Goal: Check status: Check status

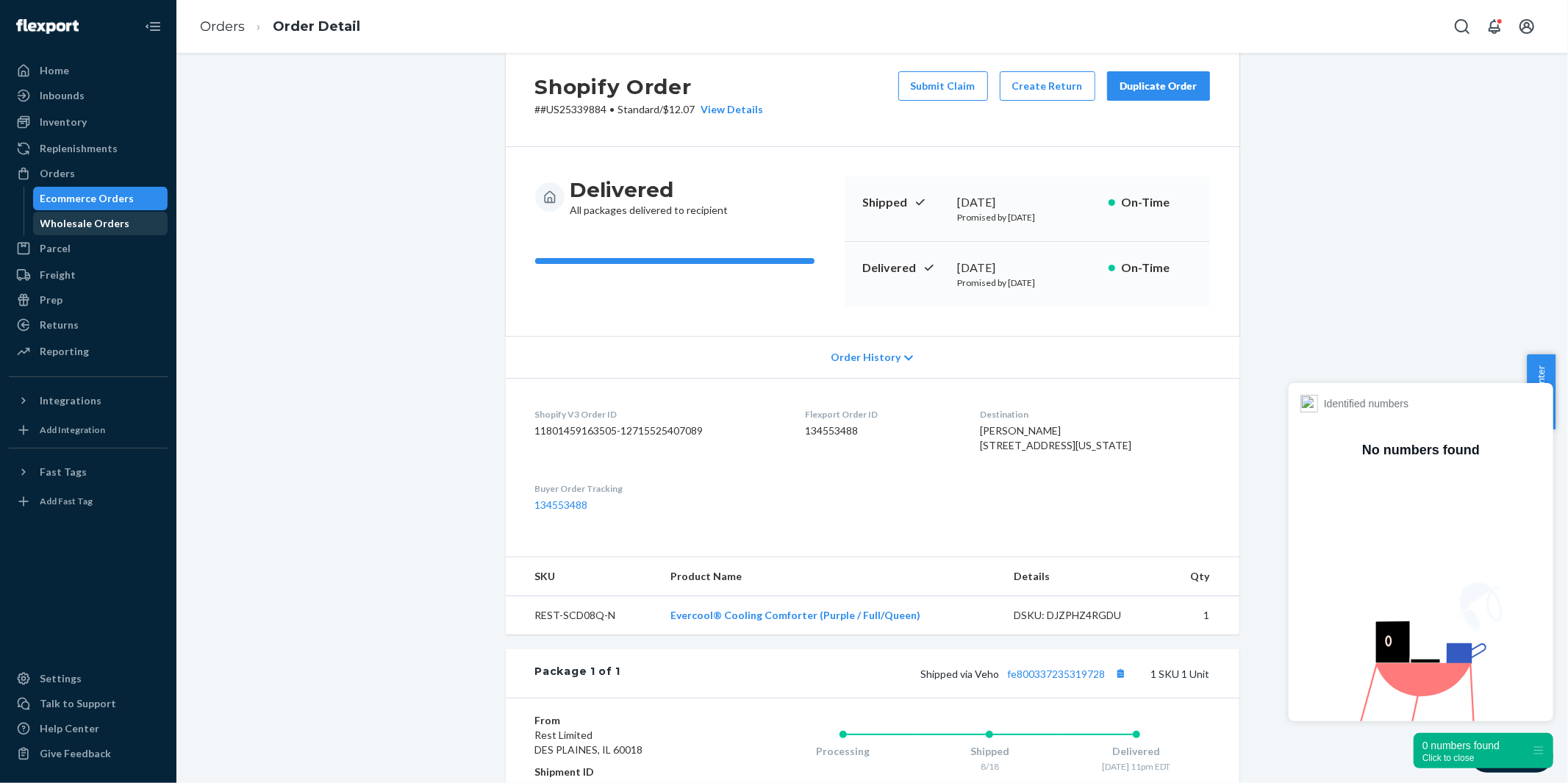
scroll to position [81, 0]
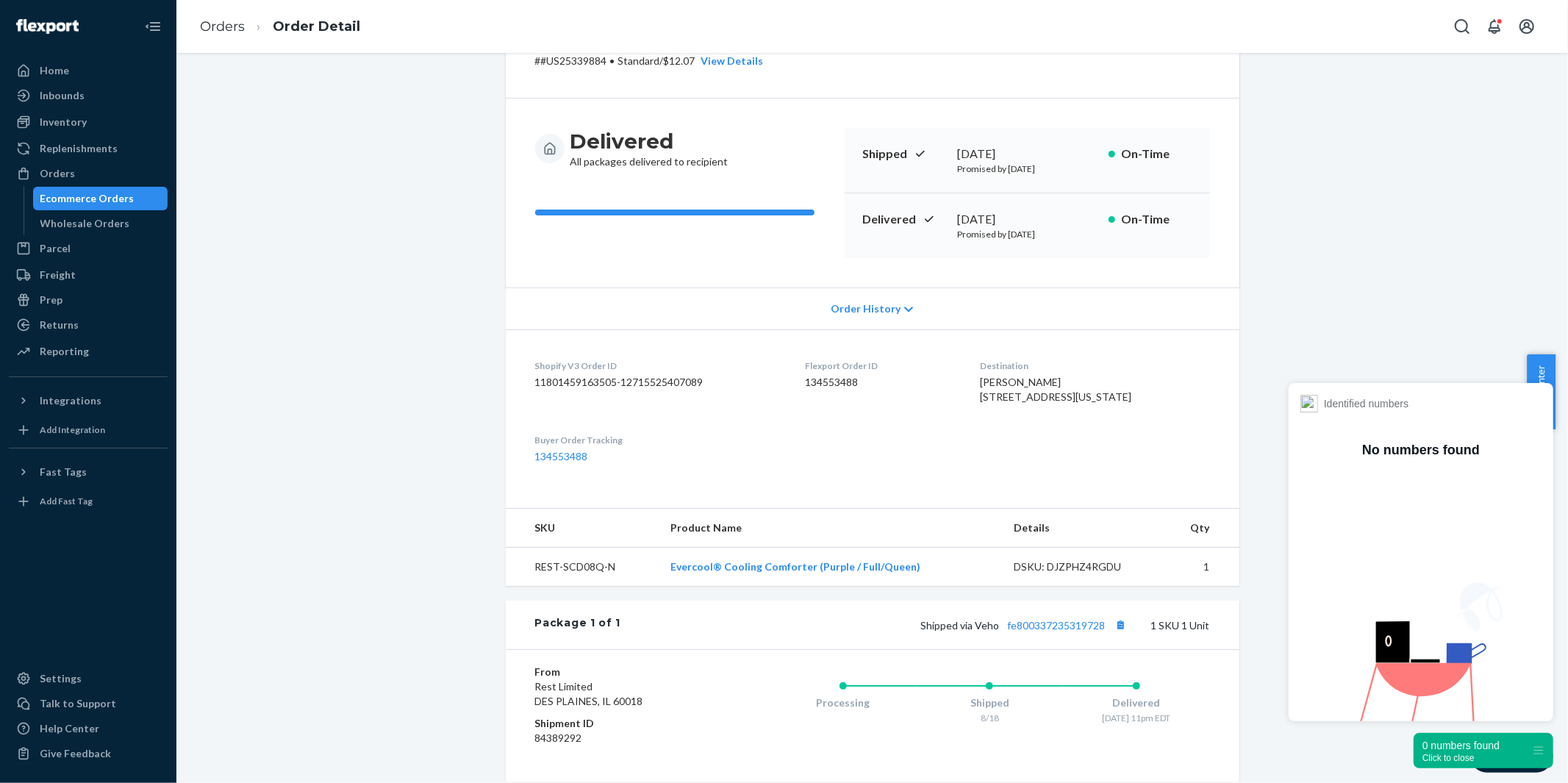
click at [83, 200] on div "Ecommerce Orders" at bounding box center [87, 199] width 94 height 15
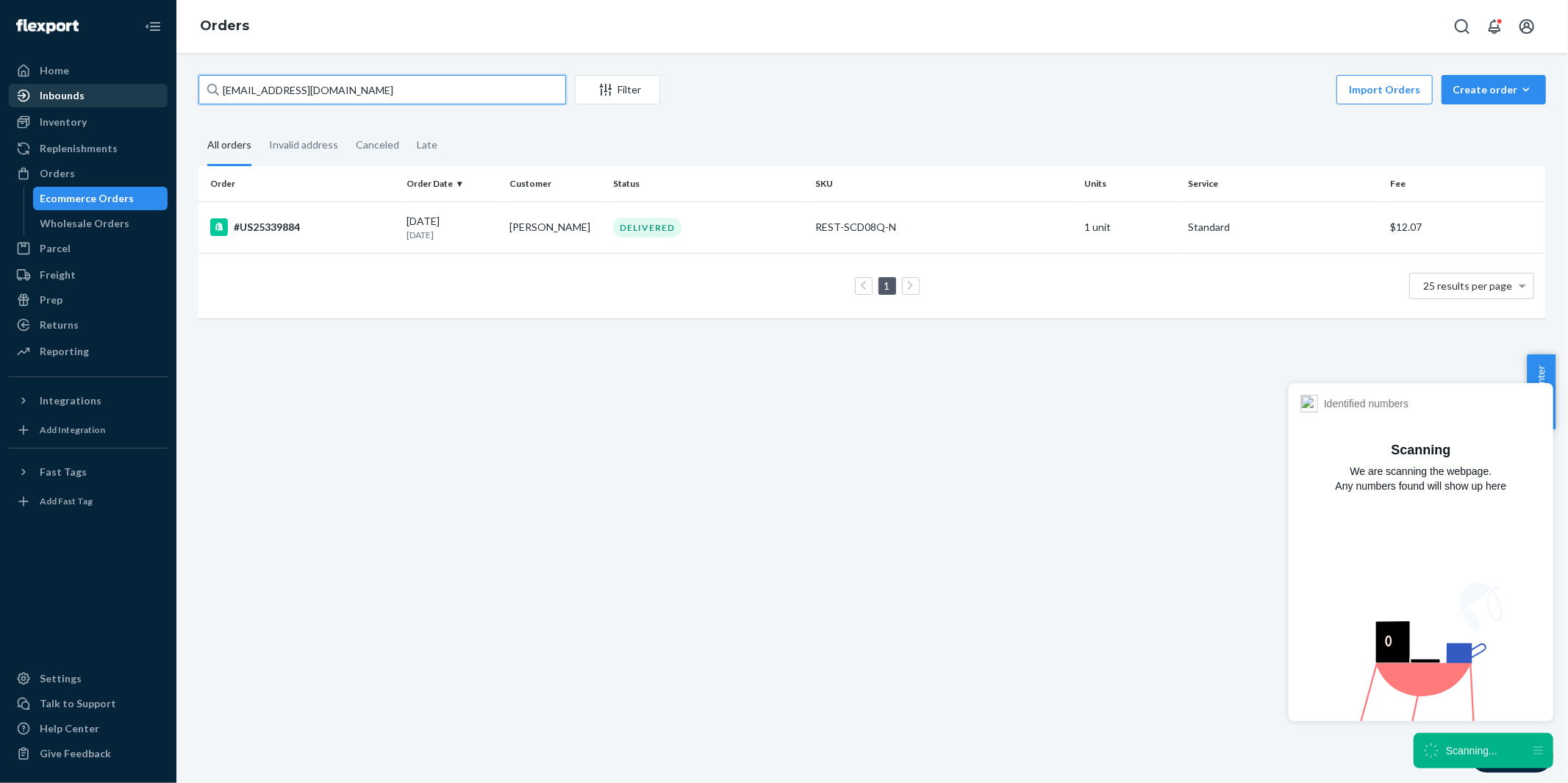
drag, startPoint x: 353, startPoint y: 93, endPoint x: 118, endPoint y: 92, distance: 235.0
click at [118, 92] on div "Home Inbounds Shipping Plans Problems Inventory Products Replenishments Orders …" at bounding box center [784, 392] width 1568 height 783
paste input "#US25318919"
type input "#US25318919"
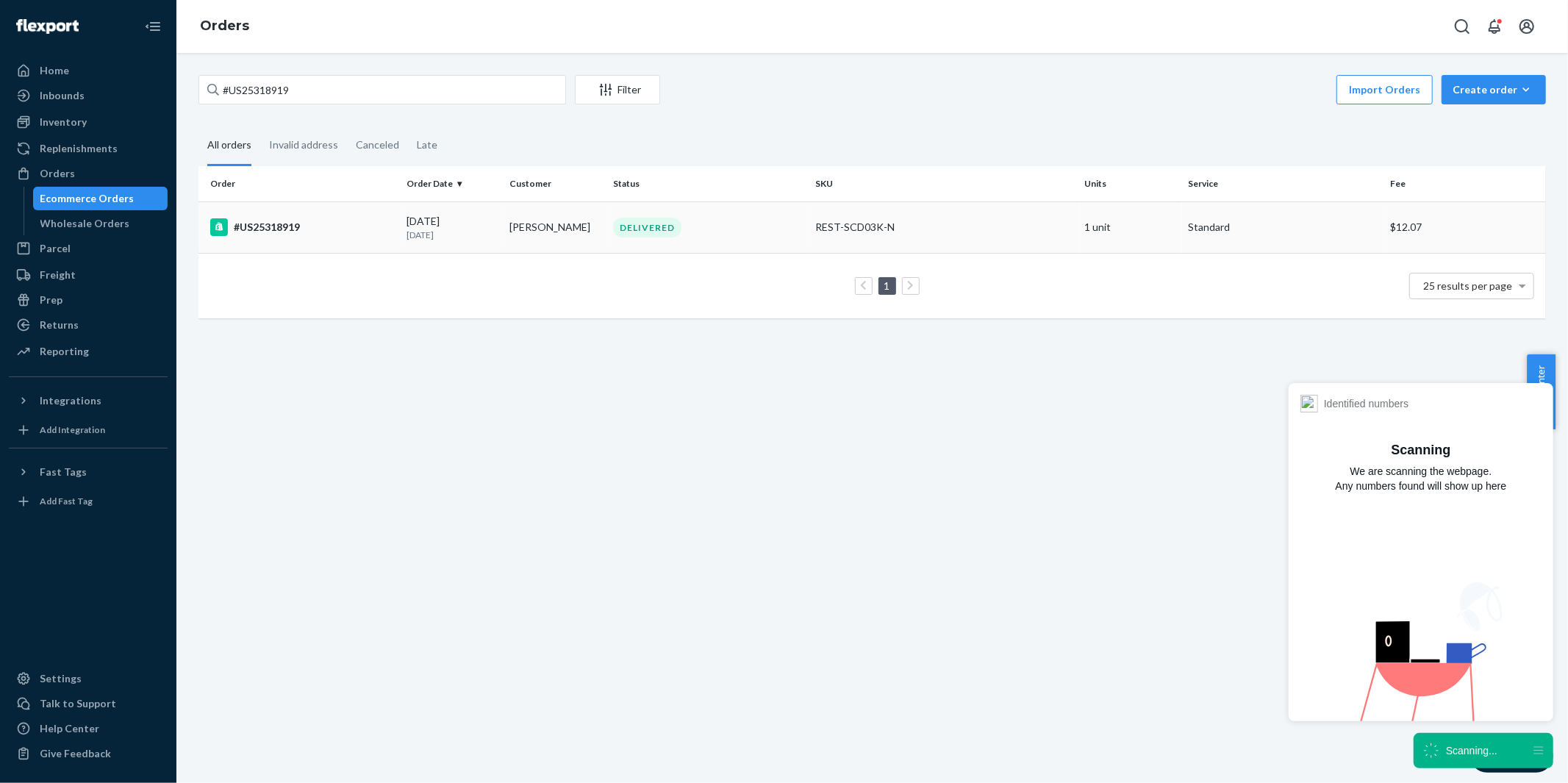
click at [267, 226] on div "#US25318919" at bounding box center [303, 226] width 184 height 18
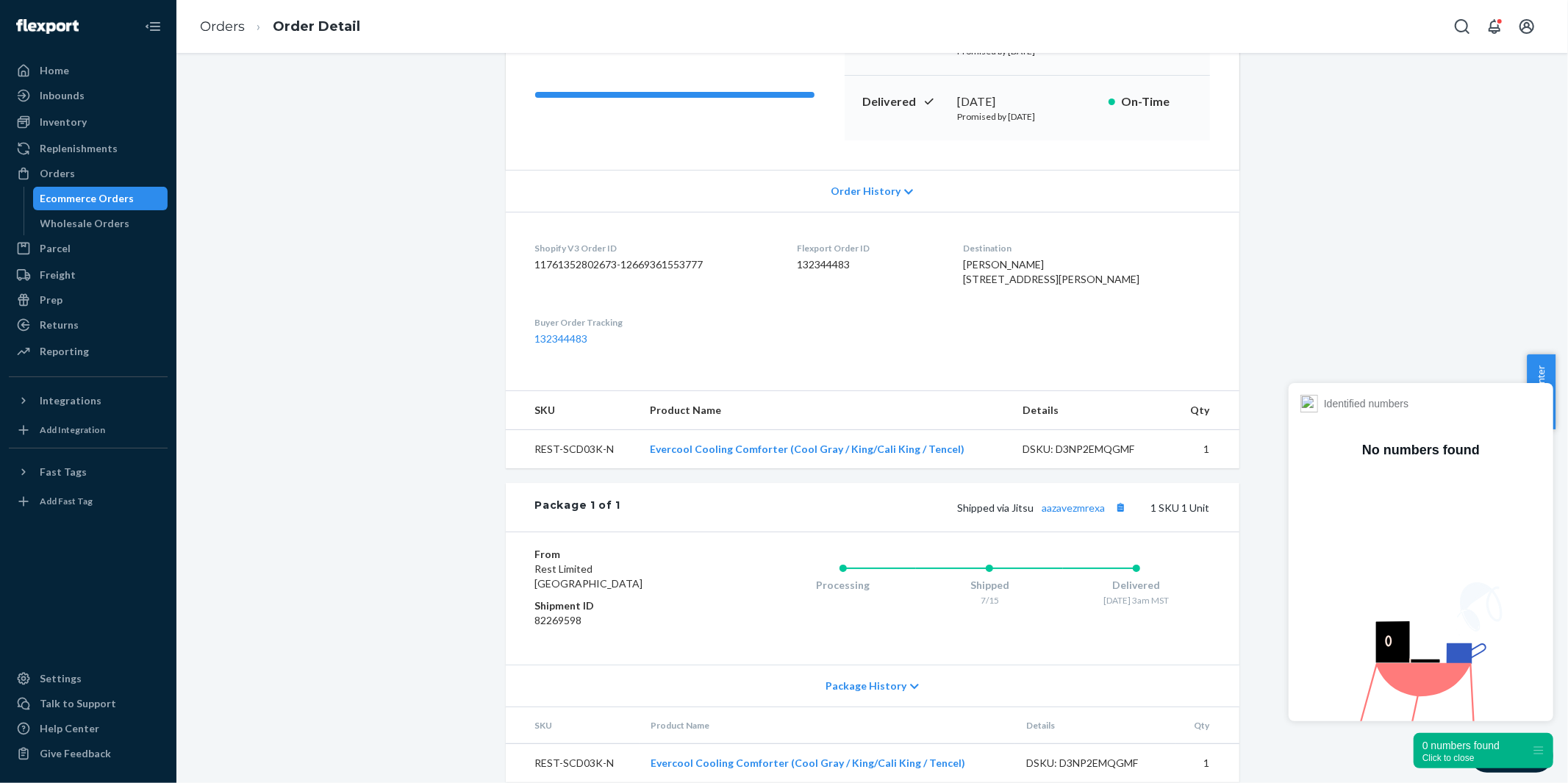
scroll to position [246, 0]
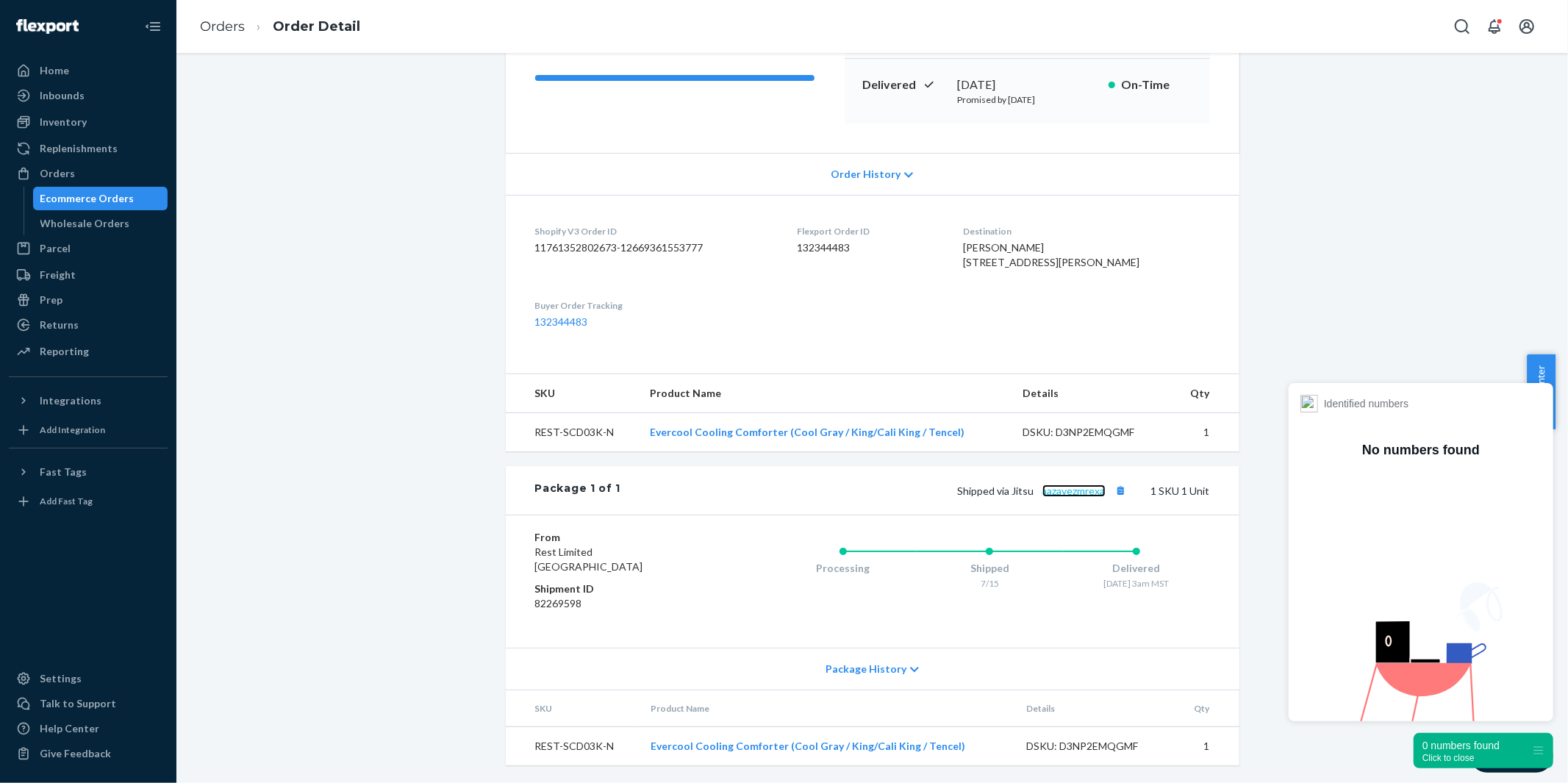
click at [1062, 493] on link "aazavezmrexa" at bounding box center [1073, 490] width 63 height 13
